Goal: Task Accomplishment & Management: Use online tool/utility

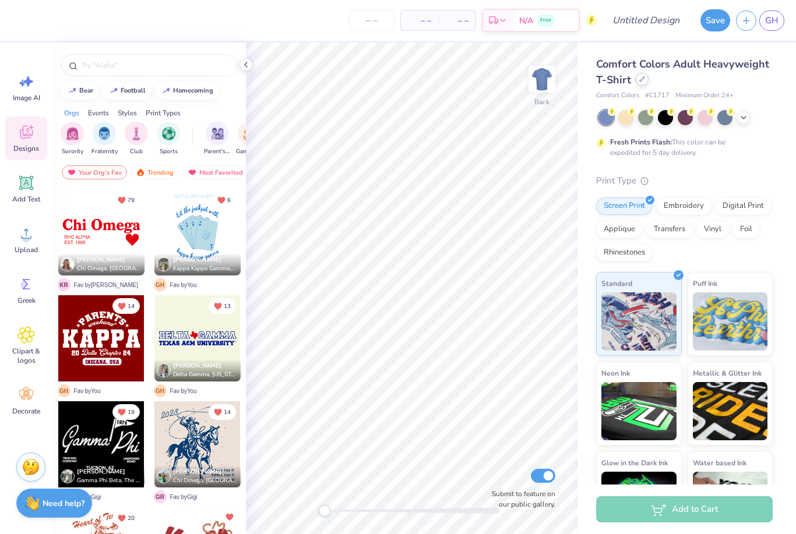
click at [641, 83] on div at bounding box center [642, 79] width 13 height 13
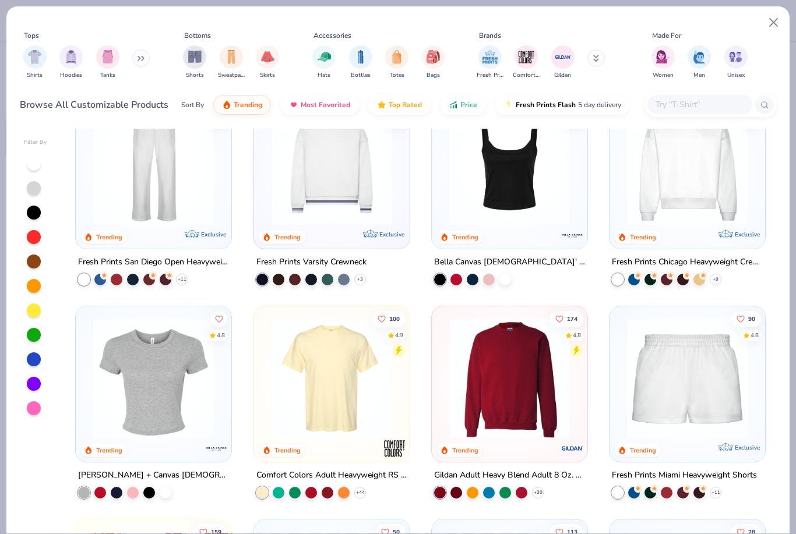
scroll to position [467, 0]
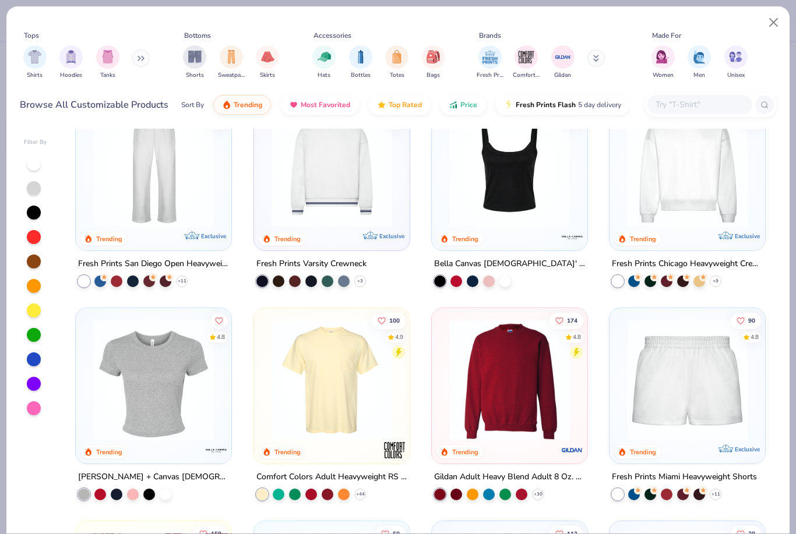
click at [361, 390] on img at bounding box center [332, 380] width 132 height 121
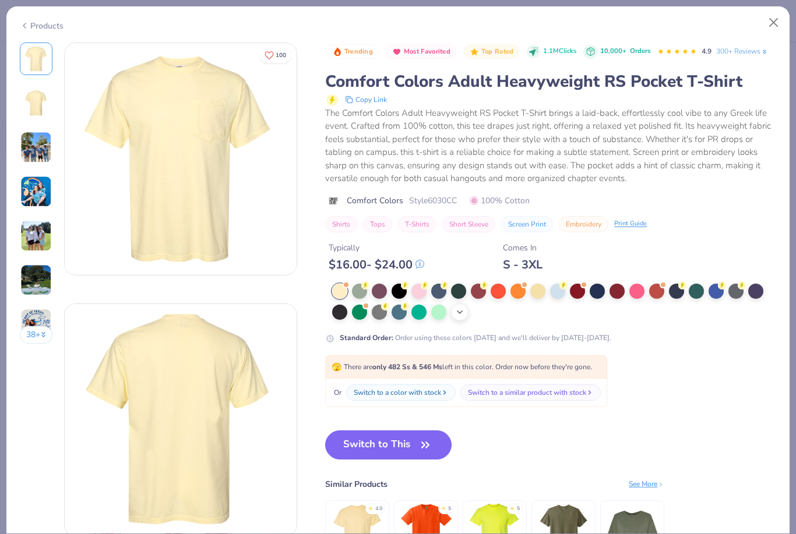
click at [464, 309] on icon at bounding box center [459, 312] width 9 height 9
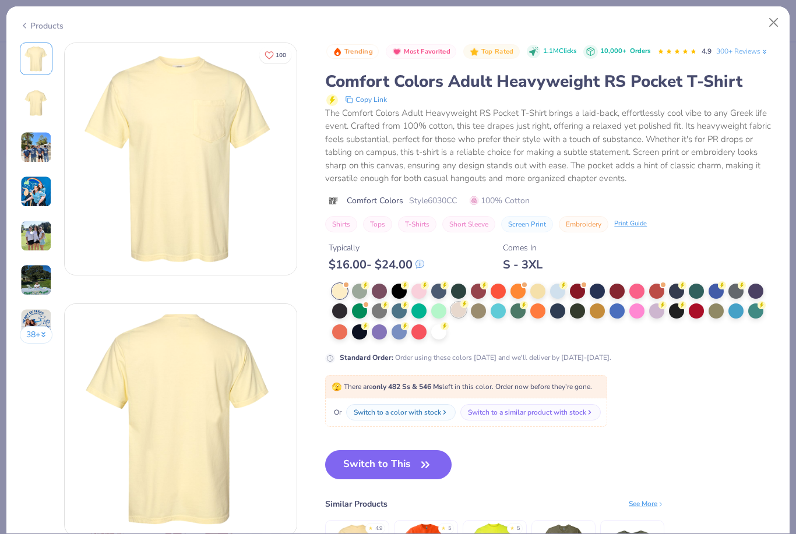
click at [453, 313] on div at bounding box center [458, 309] width 15 height 15
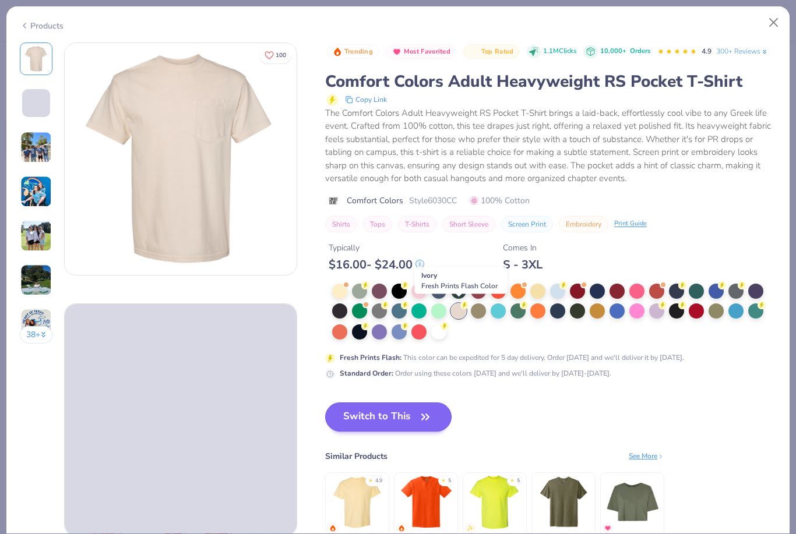
click at [414, 407] on button "Switch to This" at bounding box center [388, 417] width 126 height 29
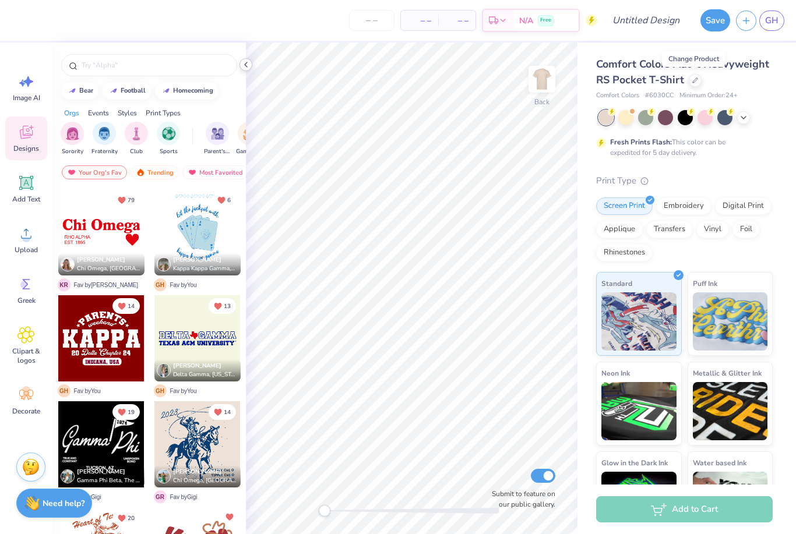
click at [249, 62] on icon at bounding box center [245, 64] width 9 height 9
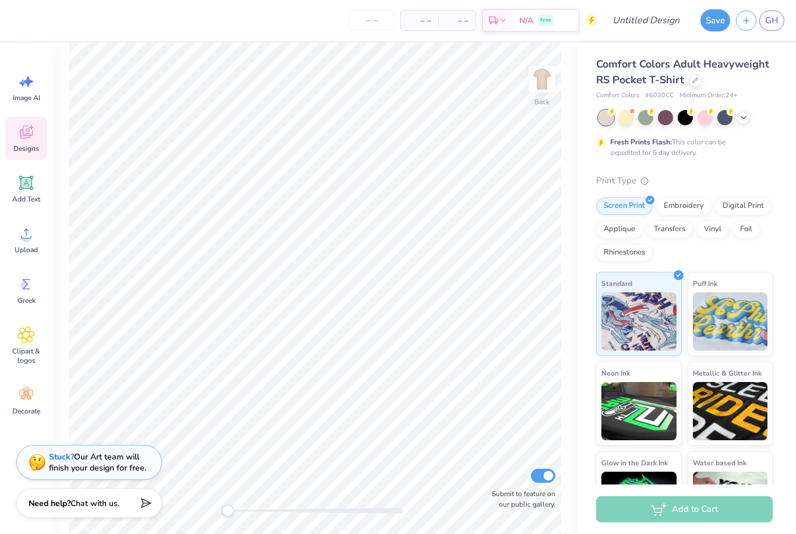
click at [119, 457] on div "Stuck? Our Art team will finish your design for free." at bounding box center [97, 463] width 97 height 22
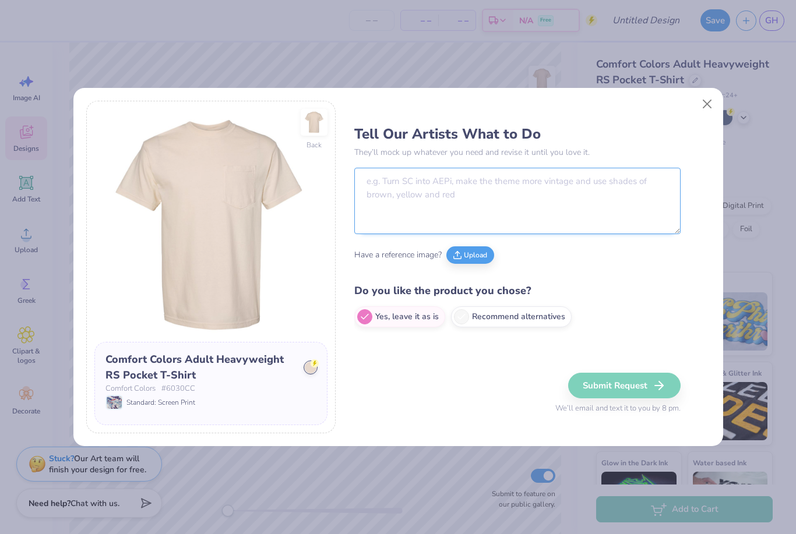
click at [605, 197] on textarea at bounding box center [517, 201] width 326 height 66
click at [465, 252] on button "Upload" at bounding box center [470, 253] width 48 height 17
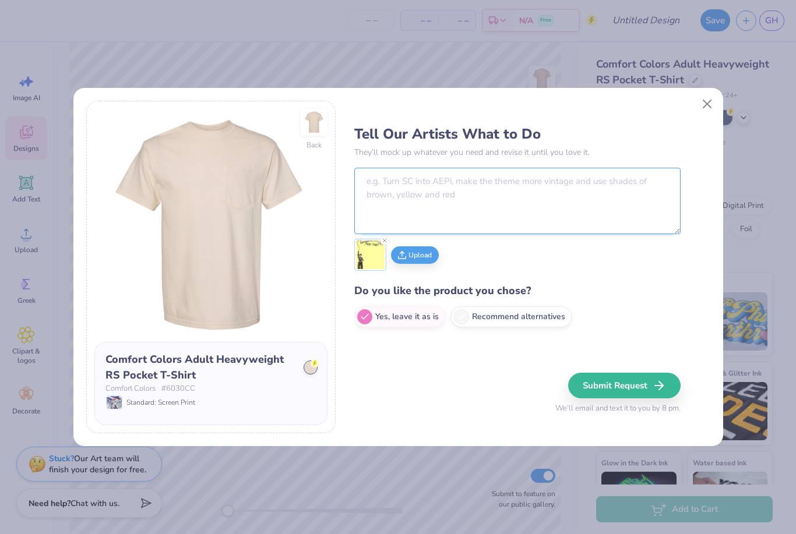
click at [499, 194] on textarea at bounding box center [517, 201] width 326 height 66
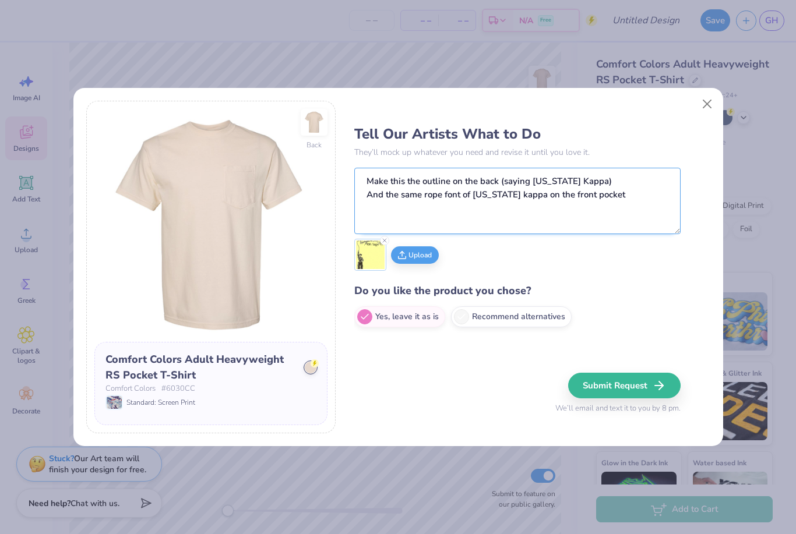
click at [373, 195] on textarea "Make this the outline on the back (saying [US_STATE] Kappa) And the same rope f…" at bounding box center [517, 201] width 326 height 66
click at [419, 258] on button "Upload" at bounding box center [415, 253] width 48 height 17
click at [460, 258] on button "Upload" at bounding box center [452, 253] width 48 height 17
click at [463, 220] on textarea "Make this the outline on the back (saying [US_STATE] Kappa) -And the same rope …" at bounding box center [517, 201] width 326 height 66
click at [368, 182] on textarea "Make this the outline on the back (saying [US_STATE] Kappa) -And the same rope …" at bounding box center [517, 201] width 326 height 66
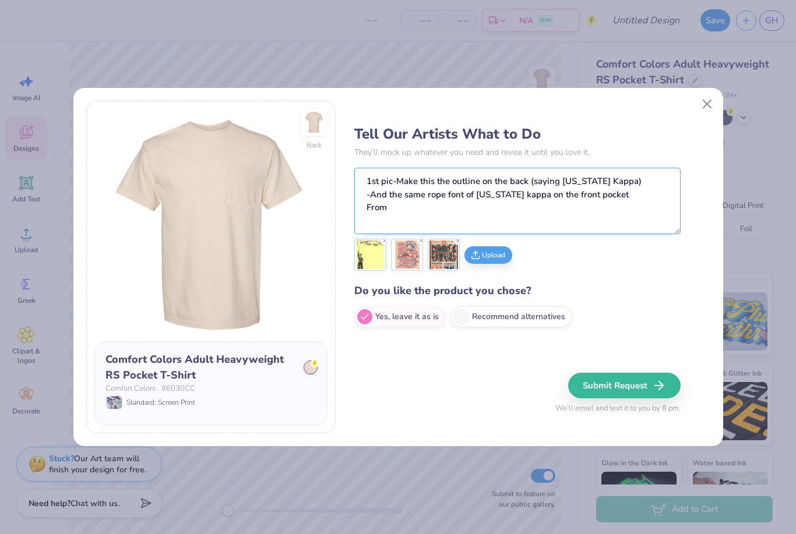
click at [374, 202] on textarea "1st pic-Make this the outline on the back (saying [US_STATE] Kappa) -And the sa…" at bounding box center [517, 201] width 326 height 66
click at [373, 201] on textarea "1st pic-Make this the outline on the back (saying [US_STATE] Kappa) -And the sa…" at bounding box center [517, 201] width 326 height 66
click at [365, 185] on textarea "1st pic-Make this the outline on the back (saying [US_STATE] Kappa) -And the sa…" at bounding box center [517, 201] width 326 height 66
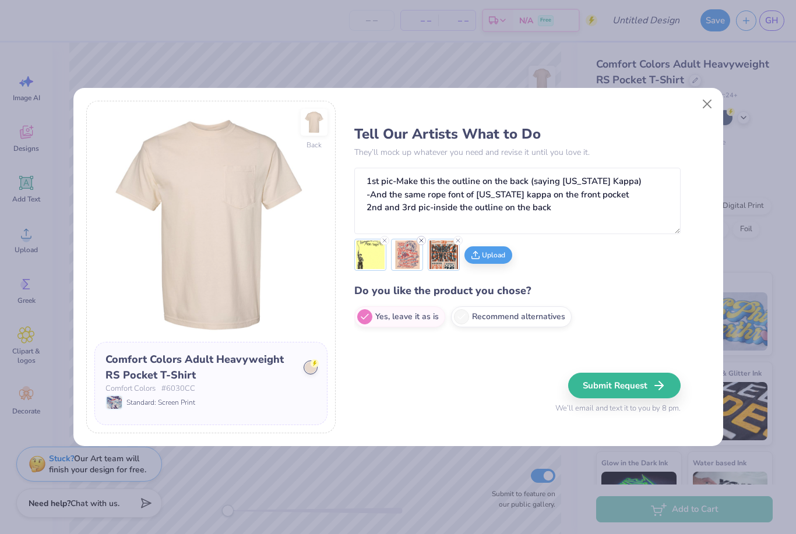
click at [419, 241] on icon at bounding box center [421, 240] width 7 height 7
click at [464, 262] on button "Upload" at bounding box center [452, 253] width 48 height 17
click at [612, 211] on textarea "1st pic-Make this the outline on the back (saying [US_STATE] Kappa) -And the sa…" at bounding box center [517, 201] width 326 height 66
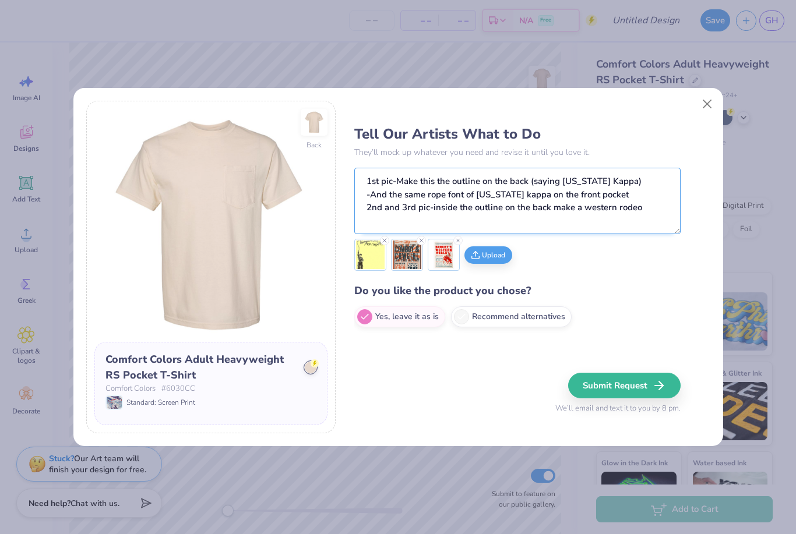
click at [614, 206] on textarea "1st pic-Make this the outline on the back (saying [US_STATE] Kappa) -And the sa…" at bounding box center [517, 201] width 326 height 66
click at [612, 206] on textarea "1st pic-Make this the outline on the back (saying [US_STATE] Kappa) -And the sa…" at bounding box center [517, 201] width 326 height 66
click at [591, 201] on textarea "1st pic-Make this the outline on the back (saying [US_STATE] Kappa) -And the sa…" at bounding box center [517, 201] width 326 height 66
click at [591, 200] on textarea "1st pic-Make this the outline on the back (saying [US_STATE] Kappa) -And the sa…" at bounding box center [517, 201] width 326 height 66
click at [651, 206] on textarea "1st pic-Make this the outline on the back (saying [US_STATE] Kappa) -And the sa…" at bounding box center [517, 201] width 326 height 66
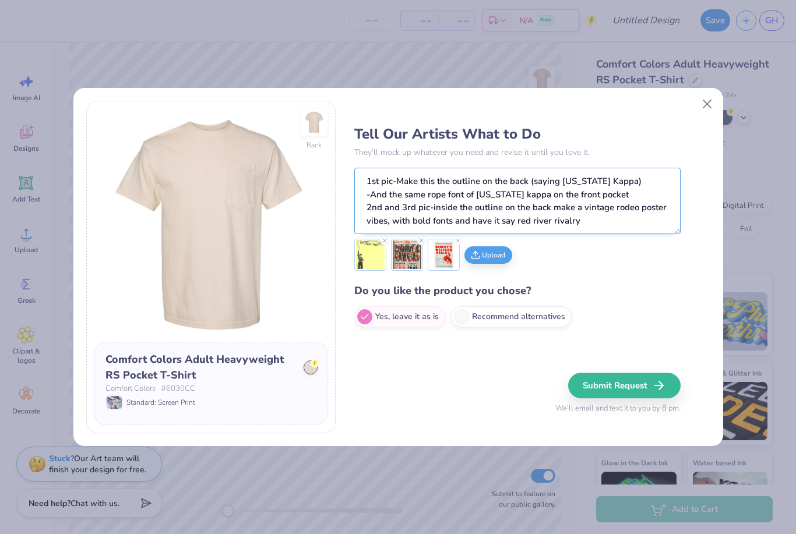
click at [523, 220] on textarea "1st pic-Make this the outline on the back (saying [US_STATE] Kappa) -And the sa…" at bounding box center [517, 201] width 326 height 66
click at [520, 217] on textarea "1st pic-Make this the outline on the back (saying [US_STATE] Kappa) -And the sa…" at bounding box center [517, 201] width 326 height 66
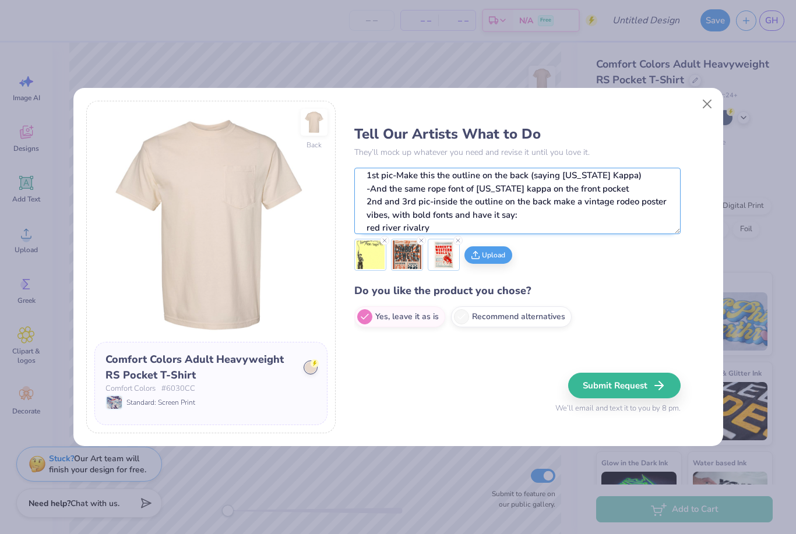
click at [570, 220] on textarea "1st pic-Make this the outline on the back (saying [US_STATE] Kappa) -And the sa…" at bounding box center [517, 201] width 326 height 66
click at [609, 224] on textarea "1st pic-Make this the outline on the back (saying [US_STATE] Kappa) -And the sa…" at bounding box center [517, 201] width 326 height 66
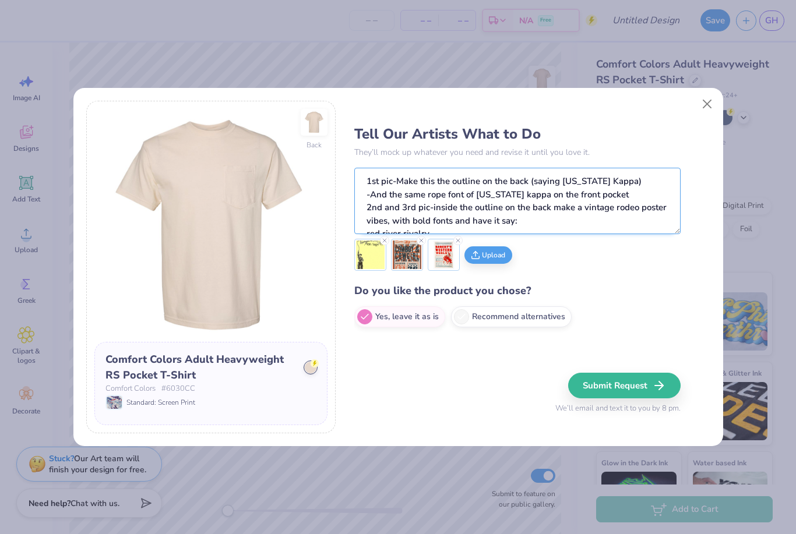
scroll to position [0, 0]
drag, startPoint x: 618, startPoint y: 196, endPoint x: 379, endPoint y: 200, distance: 239.5
click at [379, 200] on textarea "1st pic-Make this the outline on the back (saying [US_STATE] Kappa) -And the sa…" at bounding box center [517, 201] width 326 height 66
click at [378, 204] on textarea "1st pic-Make this the outline on the back (saying [US_STATE] Kappa) -And the sa…" at bounding box center [517, 201] width 326 height 66
drag, startPoint x: 368, startPoint y: 194, endPoint x: 787, endPoint y: 193, distance: 418.9
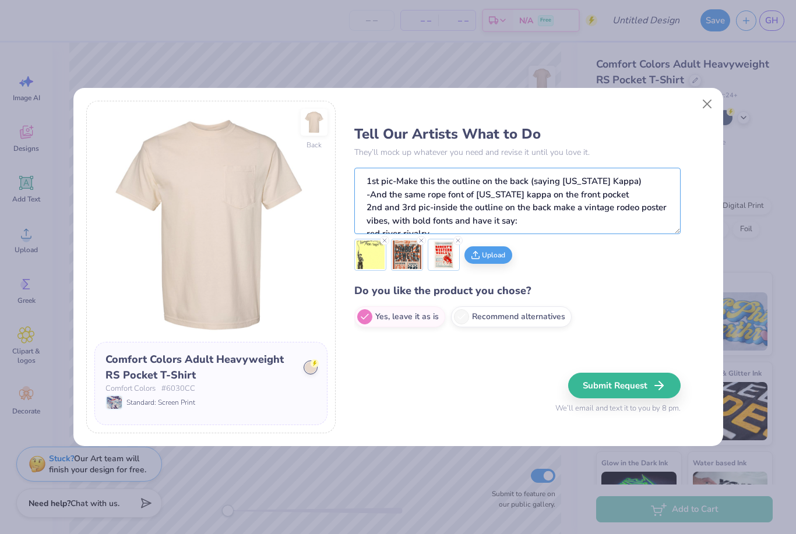
click at [787, 193] on div "Back Comfort Colors Adult Heavyweight RS Pocket T-Shirt Comfort Colors # 6030CC…" at bounding box center [398, 267] width 796 height 534
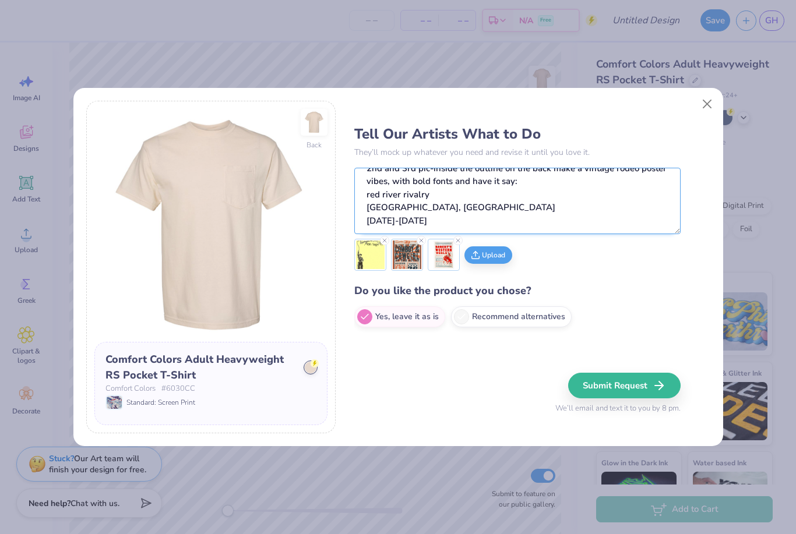
scroll to position [37, 0]
click at [422, 219] on textarea "1st pic-Make this the outline on the back (saying [US_STATE] Kappa) 2nd and 3rd…" at bounding box center [517, 201] width 326 height 66
click at [461, 176] on textarea "1st pic-Make this the outline on the back (saying [US_STATE] Kappa) 2nd and 3rd…" at bounding box center [517, 201] width 326 height 66
click at [515, 177] on textarea "1st pic-Make this the outline on the back (saying [US_STATE] Kappa) 2nd and 3rd…" at bounding box center [517, 201] width 326 height 66
click at [487, 185] on textarea "1st pic-Make this the outline on the back (saying [US_STATE] Kappa) 2nd and 3rd…" at bounding box center [517, 201] width 326 height 66
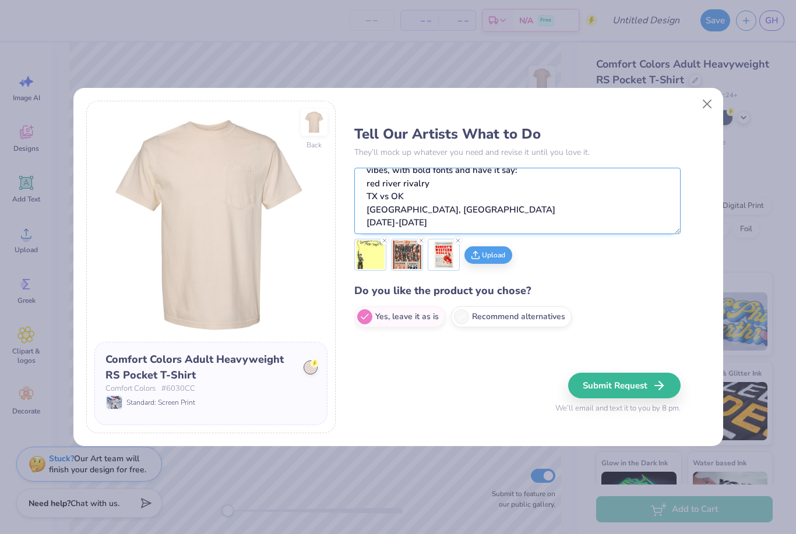
scroll to position [38, 0]
click at [493, 227] on textarea "1st pic-Make this the outline on the back (saying [US_STATE] Kappa) 2nd and 3rd…" at bounding box center [517, 201] width 326 height 66
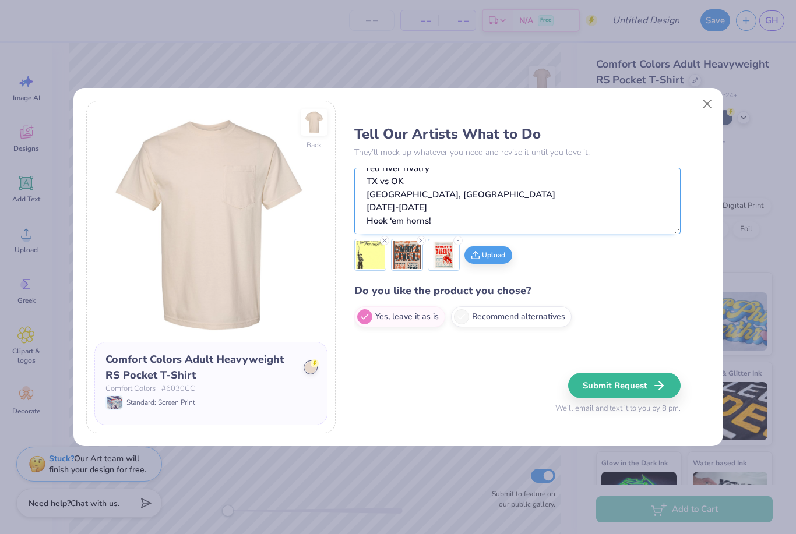
scroll to position [63, 0]
click at [469, 207] on textarea "1st pic-Make this the outline on the back (saying [US_STATE] Kappa) 2nd and 3rd…" at bounding box center [517, 201] width 326 height 66
paste textarea "-And the same rope font of [US_STATE] kappa on the front pocket"
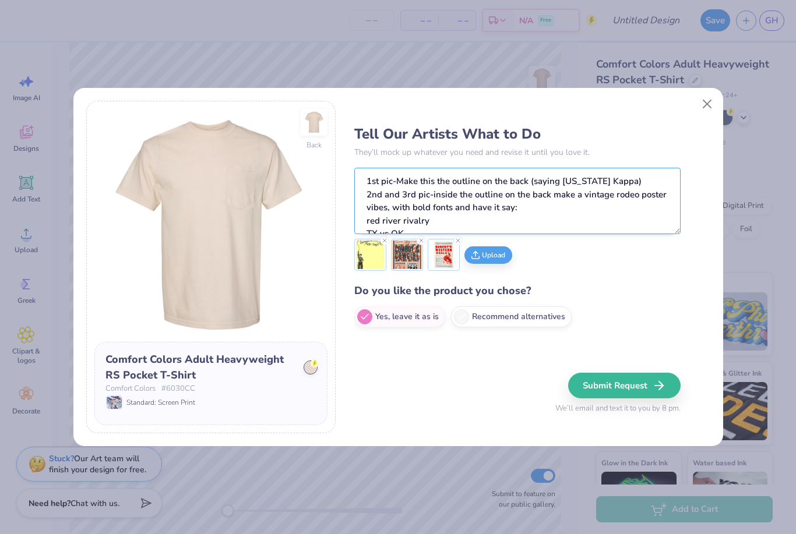
scroll to position [0, 0]
type textarea "1st pic-Make this the outline on the back (saying [US_STATE] Kappa) 2nd and 3rd…"
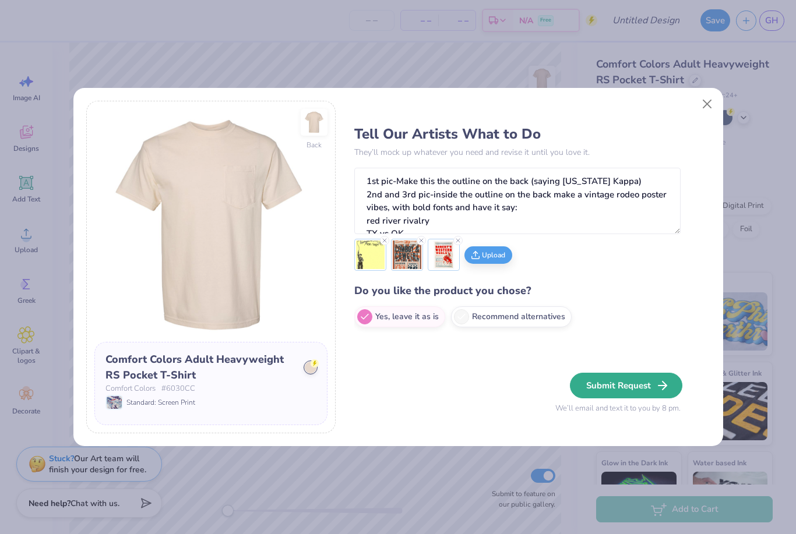
click at [608, 386] on button "Submit Request" at bounding box center [626, 386] width 112 height 26
